Goal: Book appointment/travel/reservation

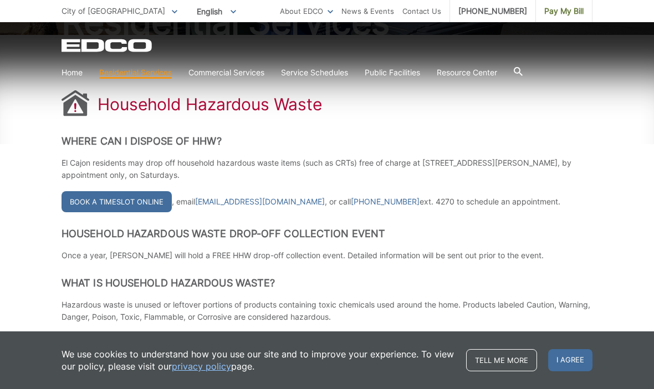
scroll to position [160, 0]
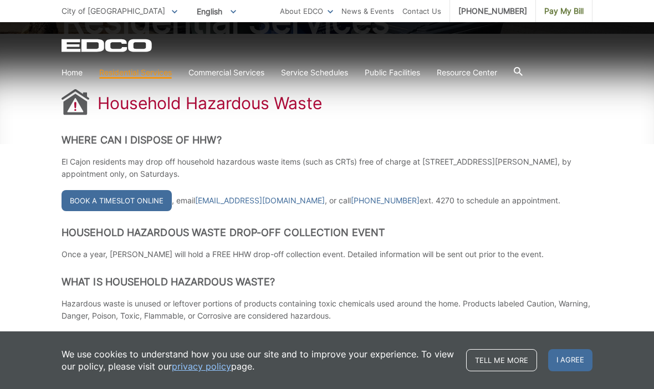
click at [100, 200] on link "Book a Timeslot Online" at bounding box center [116, 200] width 110 height 21
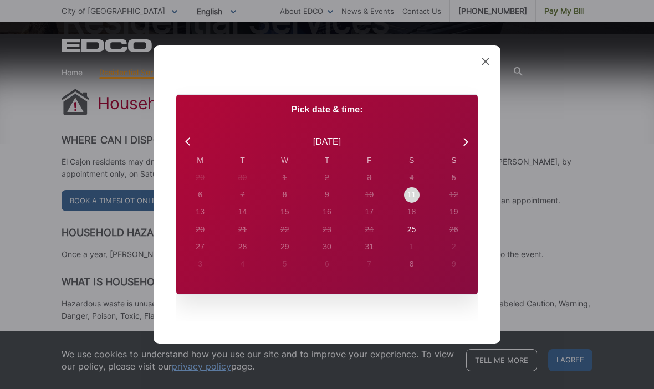
click at [412, 201] on div "11" at bounding box center [411, 195] width 9 height 12
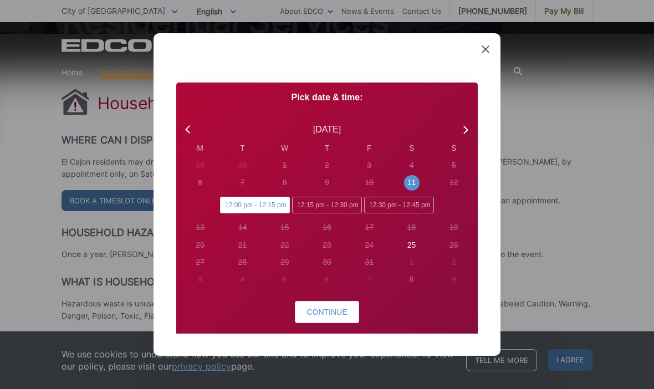
click at [329, 312] on span "Continue" at bounding box center [326, 311] width 40 height 9
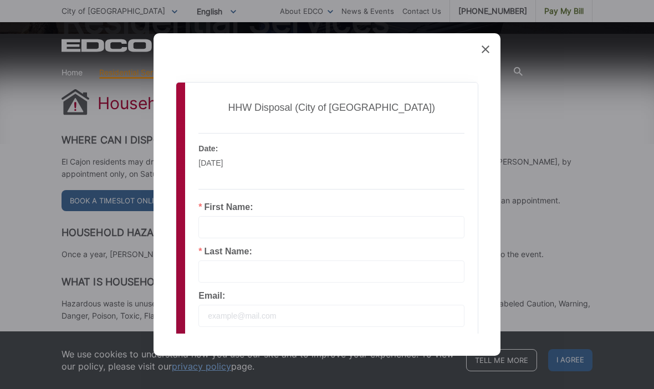
scroll to position [0, 0]
click at [386, 227] on input "text" at bounding box center [331, 227] width 266 height 22
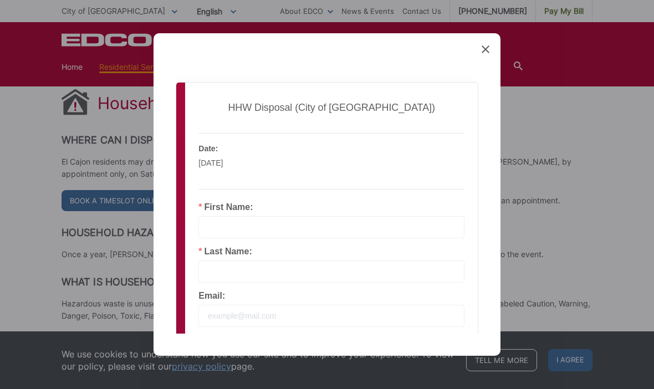
scroll to position [160, 0]
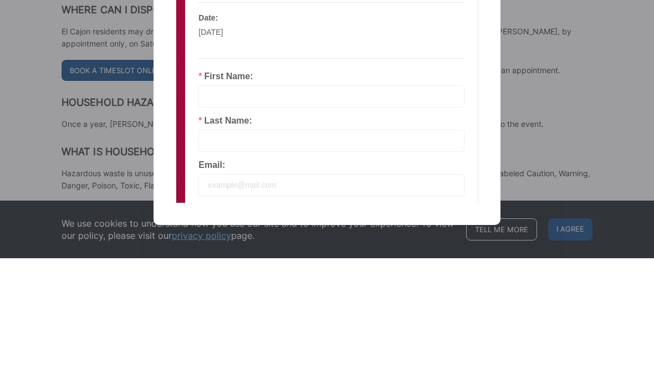
type input "[PERSON_NAME]"
type input "[EMAIL_ADDRESS][DOMAIN_NAME]"
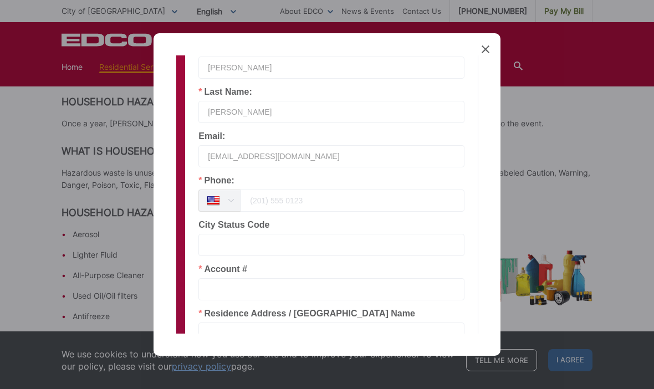
click at [347, 203] on input "tel" at bounding box center [352, 200] width 224 height 22
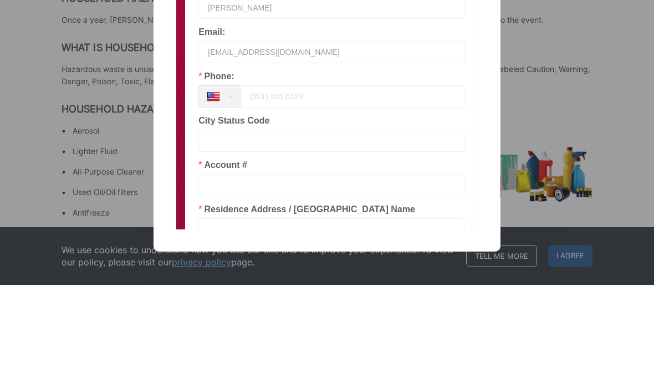
type input "6192778306"
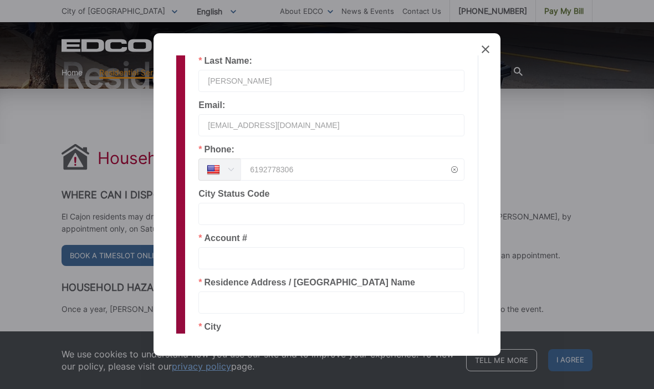
scroll to position [105, 0]
click at [489, 45] on icon at bounding box center [485, 49] width 8 height 8
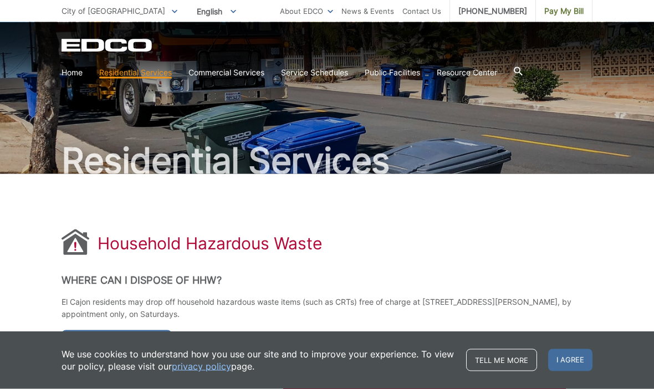
scroll to position [0, 0]
